Goal: Task Accomplishment & Management: Manage account settings

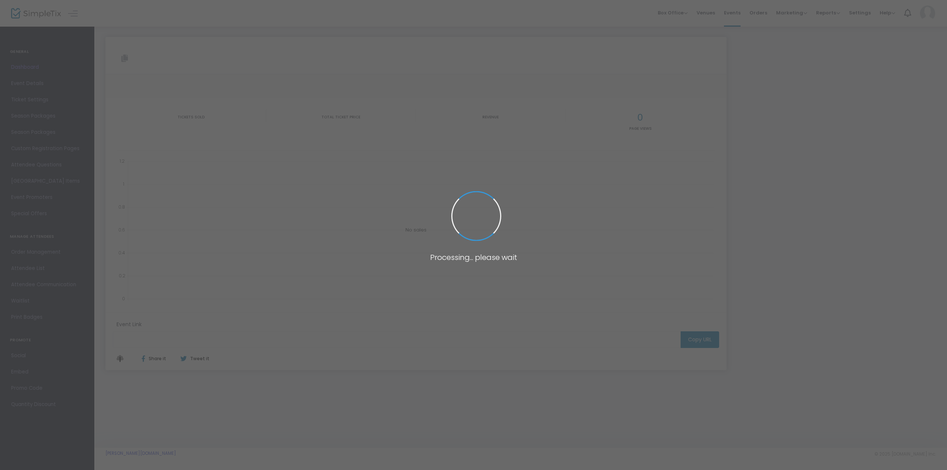
type input "[URL][DOMAIN_NAME][PERSON_NAME]"
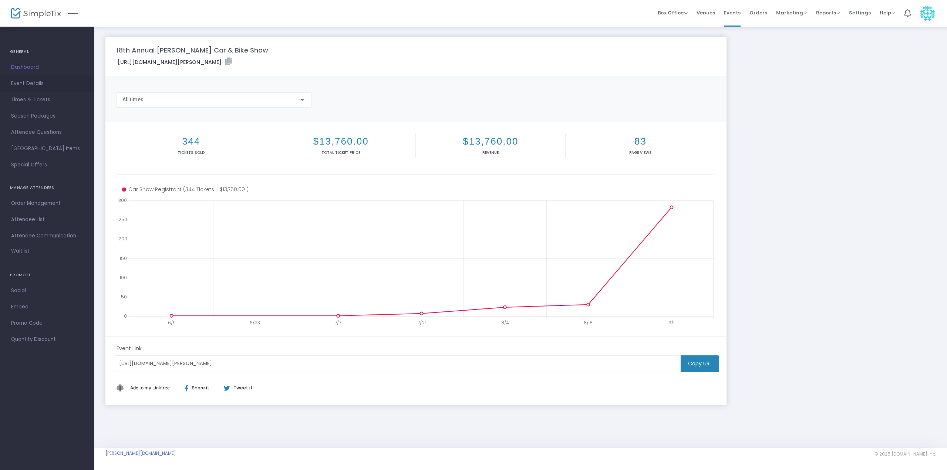
click at [16, 83] on span "Event Details" at bounding box center [47, 84] width 72 height 10
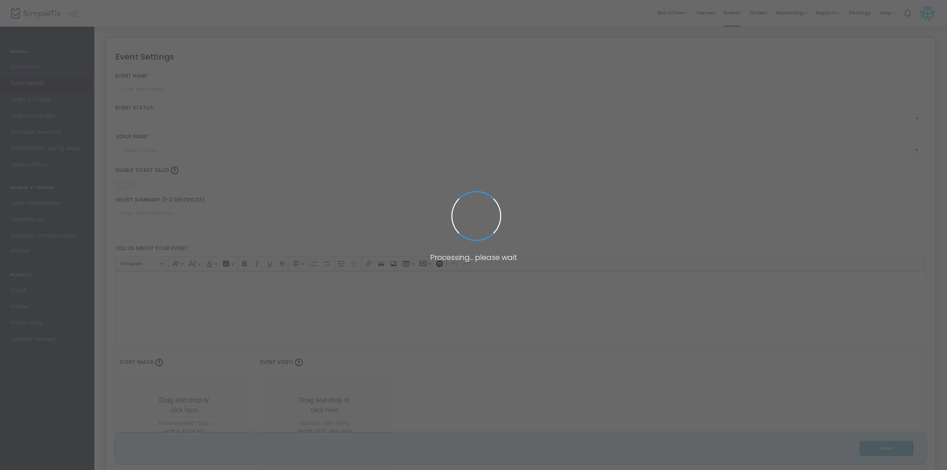
type input "18th Annual [PERSON_NAME] Car & Bike Show"
type textarea "The [PERSON_NAME] Annual Charity Benefit Car & Bike Show is a time for our "fam…"
type input "Pre-Register"
type input "[PERSON_NAME] Chevrolet Buick GMC Cadillac"
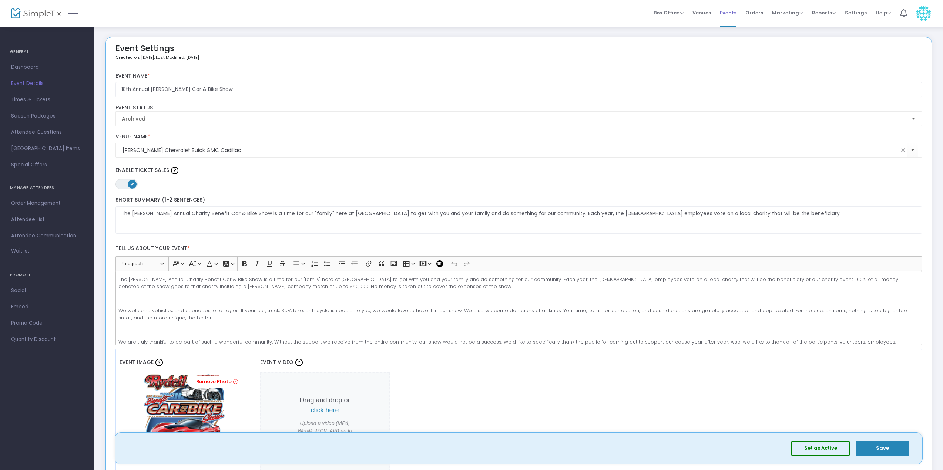
click at [736, 11] on span "Events" at bounding box center [728, 12] width 17 height 19
